Goal: Navigation & Orientation: Understand site structure

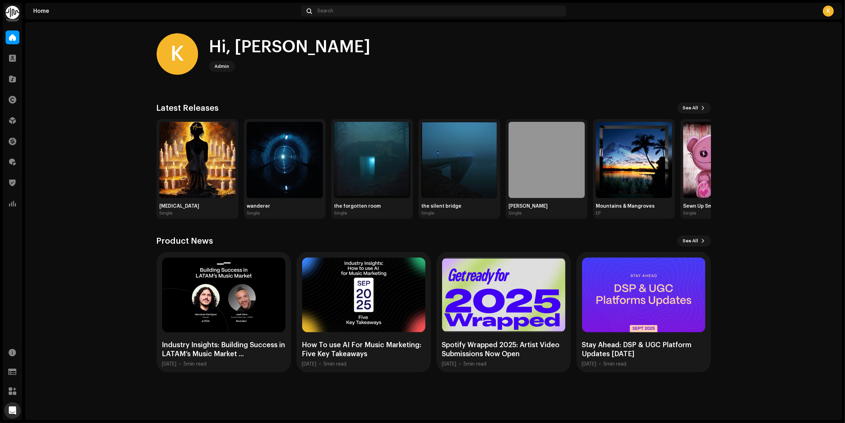
click at [23, 116] on div "Identity Music Home Clients Catalog Rights Distribution Finance Royalties Trust…" at bounding box center [422, 211] width 845 height 423
click at [13, 118] on span at bounding box center [12, 121] width 7 height 6
click at [14, 120] on span at bounding box center [12, 121] width 7 height 6
click at [16, 117] on div at bounding box center [13, 121] width 14 height 14
click at [12, 100] on span at bounding box center [13, 100] width 8 height 6
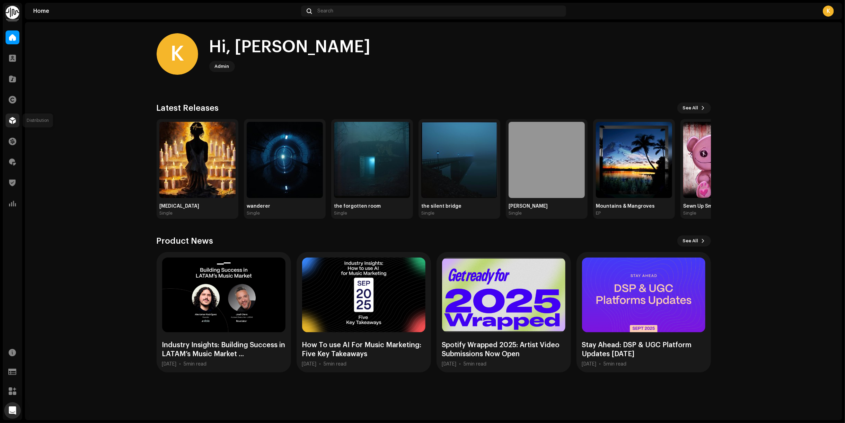
click at [15, 116] on div at bounding box center [13, 121] width 14 height 14
click at [13, 118] on span at bounding box center [12, 121] width 7 height 6
